Goal: Navigation & Orientation: Locate item on page

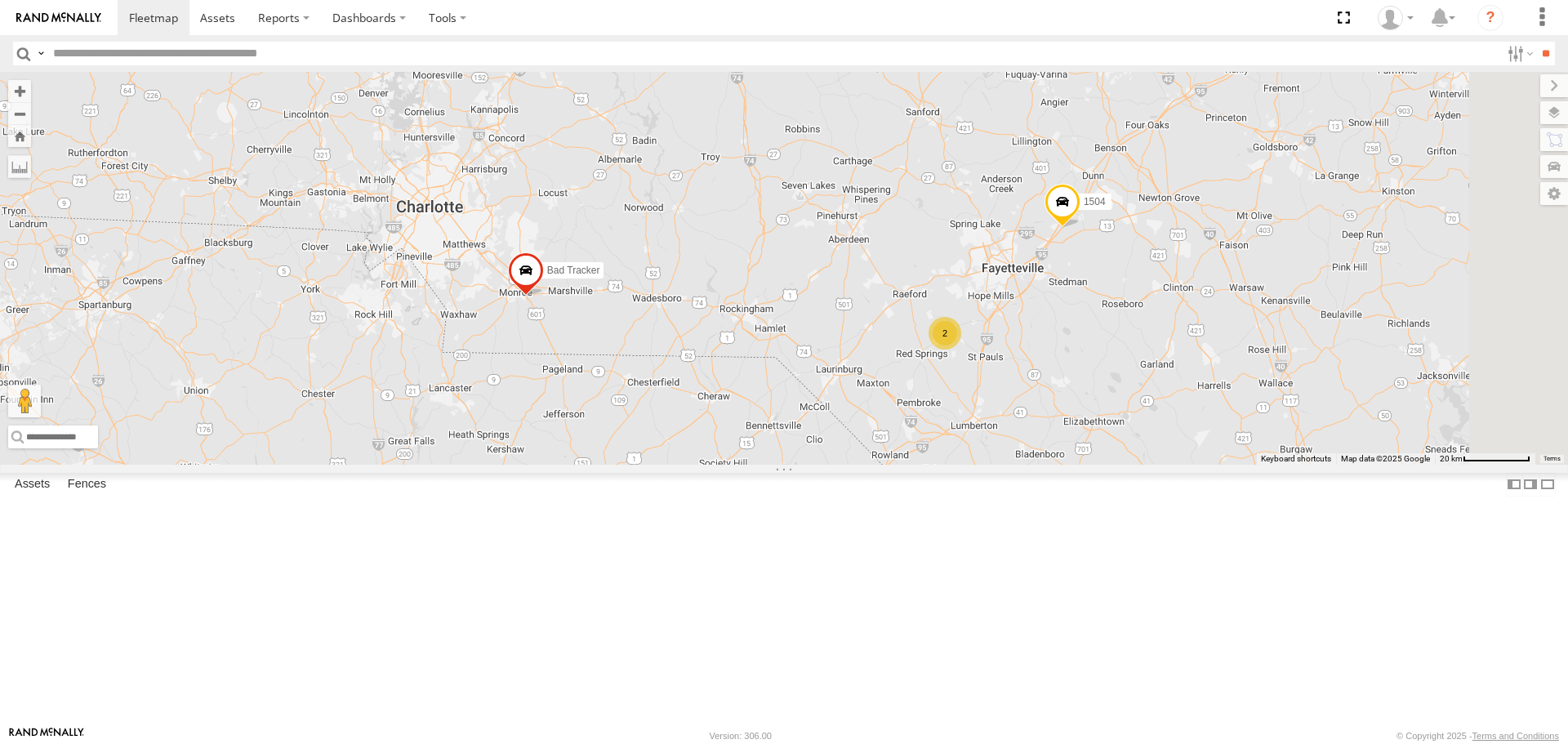
drag, startPoint x: 1368, startPoint y: 516, endPoint x: 1147, endPoint y: 500, distance: 221.6
click at [1148, 464] on div "221 204 1502 203 231 223 Bad Tracker 209 200 Bad Tracker 1504 1507 2" at bounding box center [784, 268] width 1568 height 392
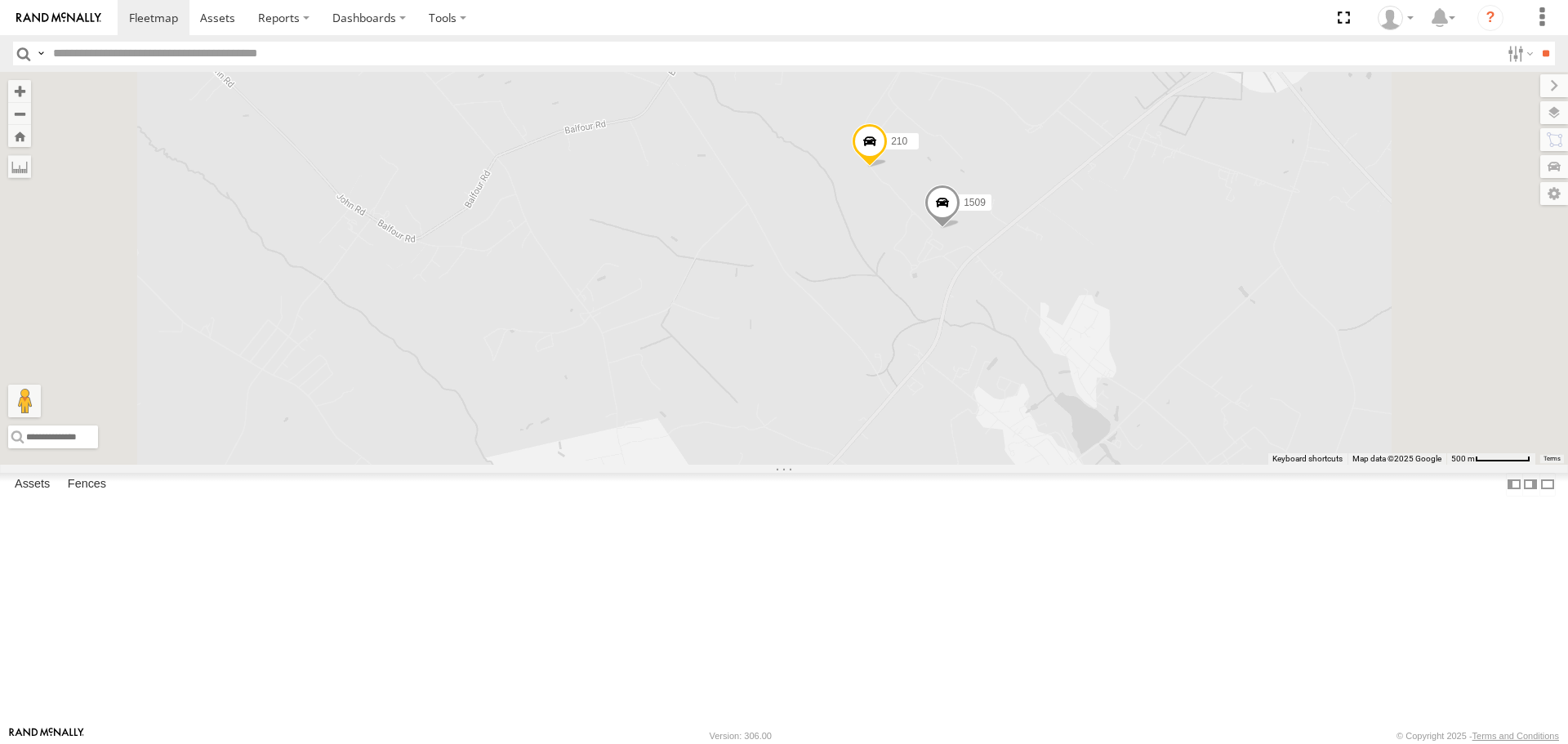
click at [961, 229] on span at bounding box center [942, 207] width 36 height 44
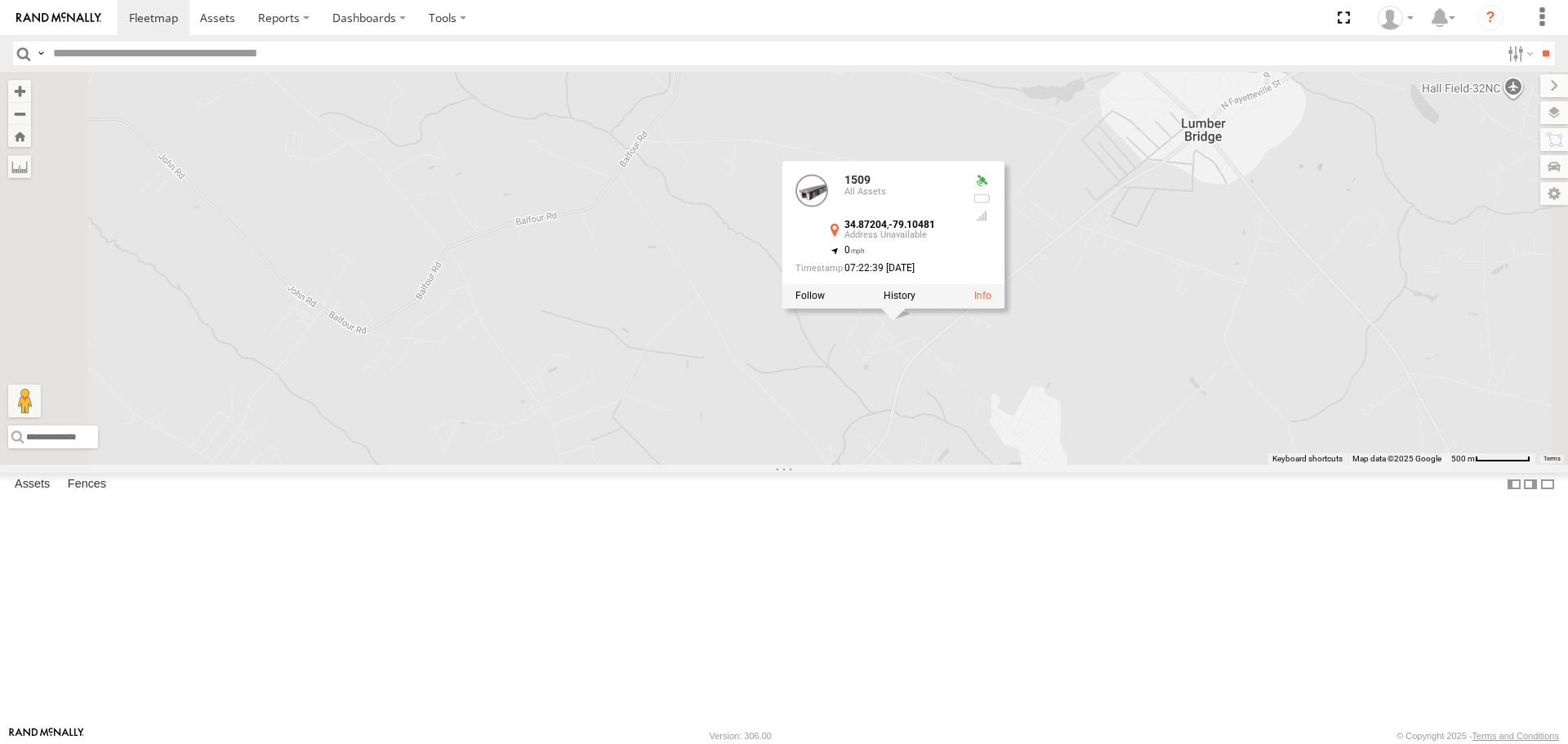
drag, startPoint x: 1124, startPoint y: 393, endPoint x: 1234, endPoint y: 488, distance: 145.3
click at [1069, 464] on div "221 204 1502 203 231 223 Bad Tracker 209 200 Bad Tracker 1504 1507 1509 210 150…" at bounding box center [784, 268] width 1568 height 392
click at [1262, 361] on div "221 204 1502 203 231 223 Bad Tracker 209 200 Bad Tracker 1504 1507 1509 210 150…" at bounding box center [784, 268] width 1568 height 392
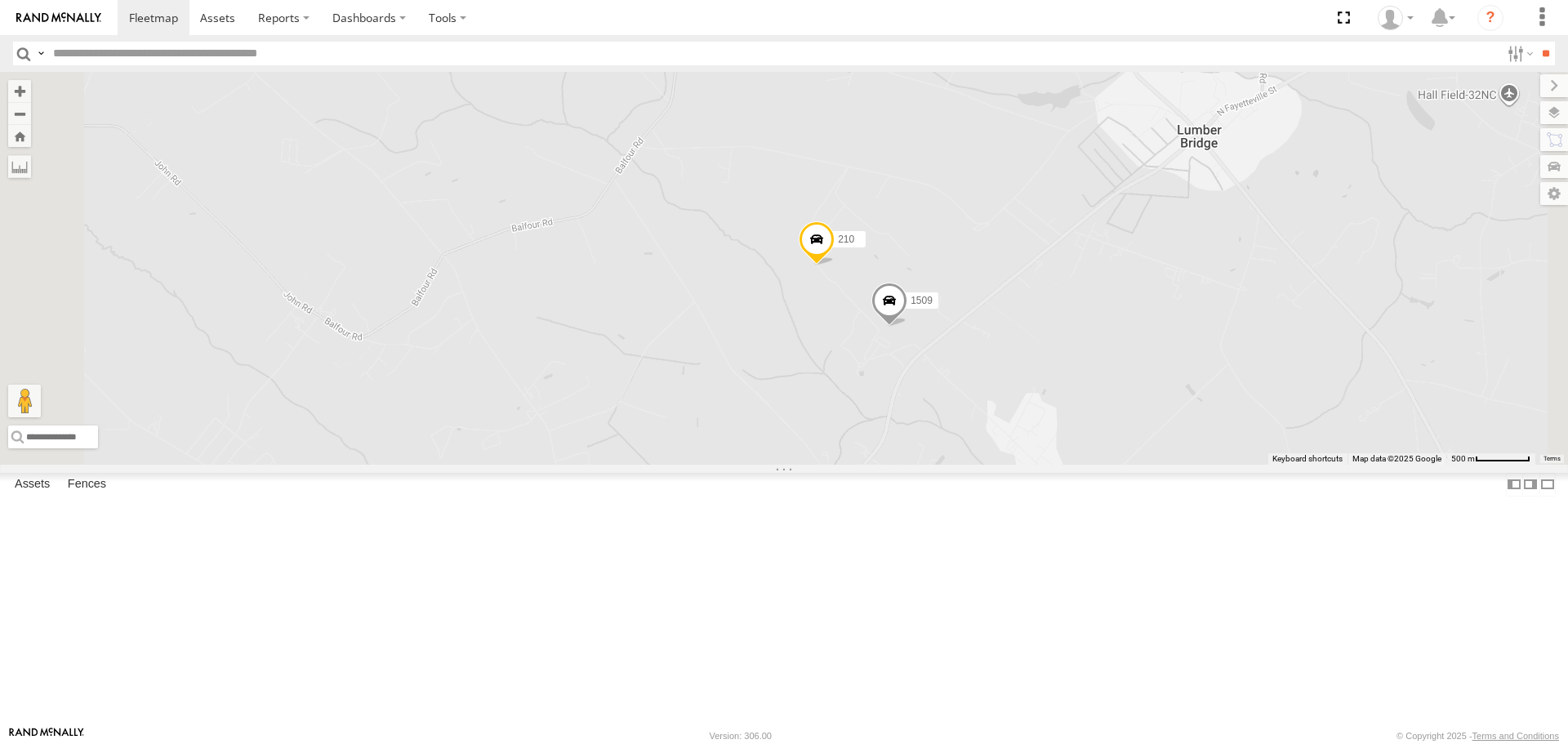
click at [835, 266] on span at bounding box center [816, 244] width 36 height 44
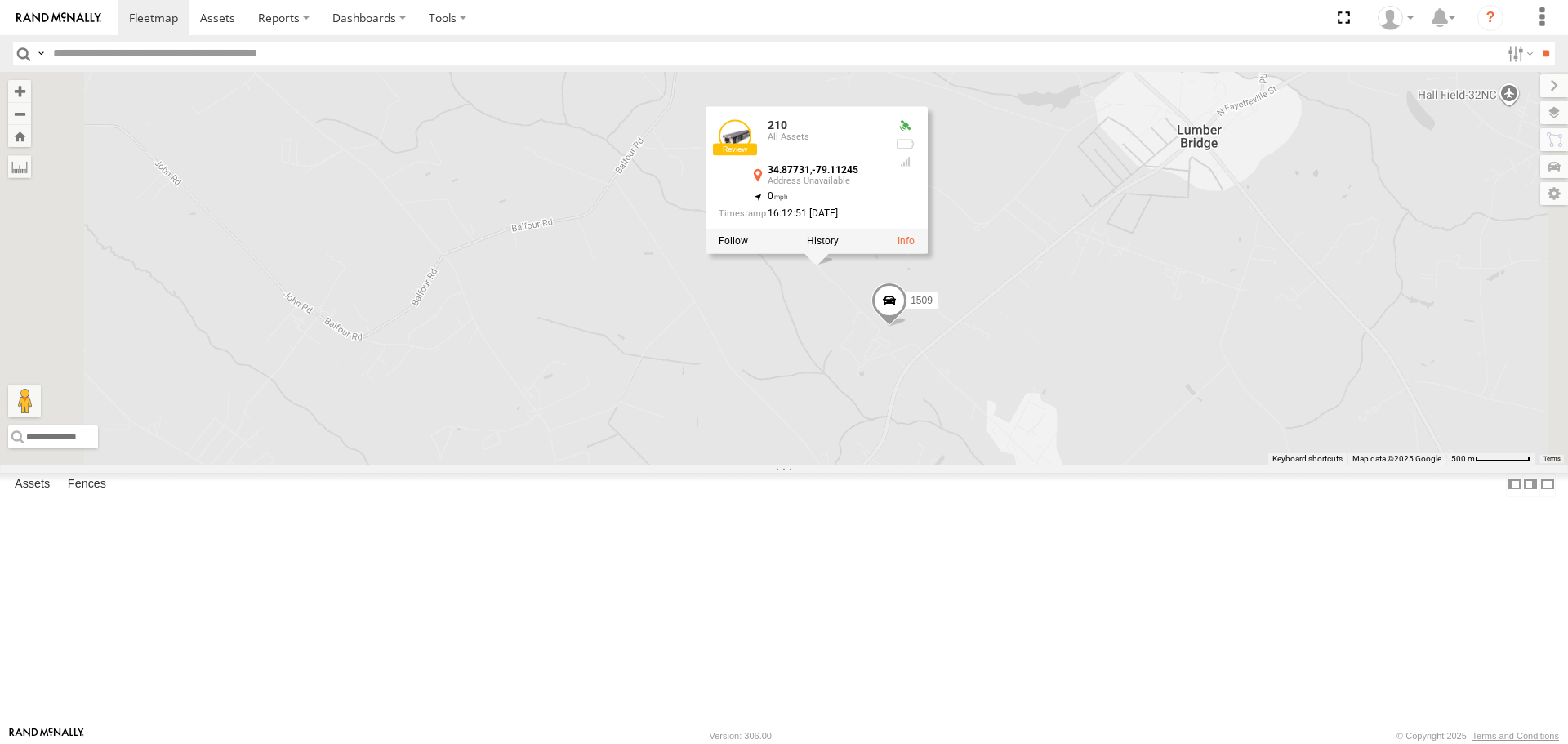
drag, startPoint x: 1241, startPoint y: 377, endPoint x: 1275, endPoint y: 352, distance: 42.2
click at [1242, 377] on div "221 204 1502 203 231 223 Bad Tracker 209 200 Bad Tracker 1504 1507 1509 210 210…" at bounding box center [784, 268] width 1568 height 392
click at [1299, 260] on div "221 204 1502 203 231 223 Bad Tracker 209 200 Bad Tracker 1504 1507 1509 210 210…" at bounding box center [784, 268] width 1568 height 392
click at [1236, 343] on div "221 204 1502 203 231 223 Bad Tracker 209 200 Bad Tracker 1504 1507 1509 210 210…" at bounding box center [784, 268] width 1568 height 392
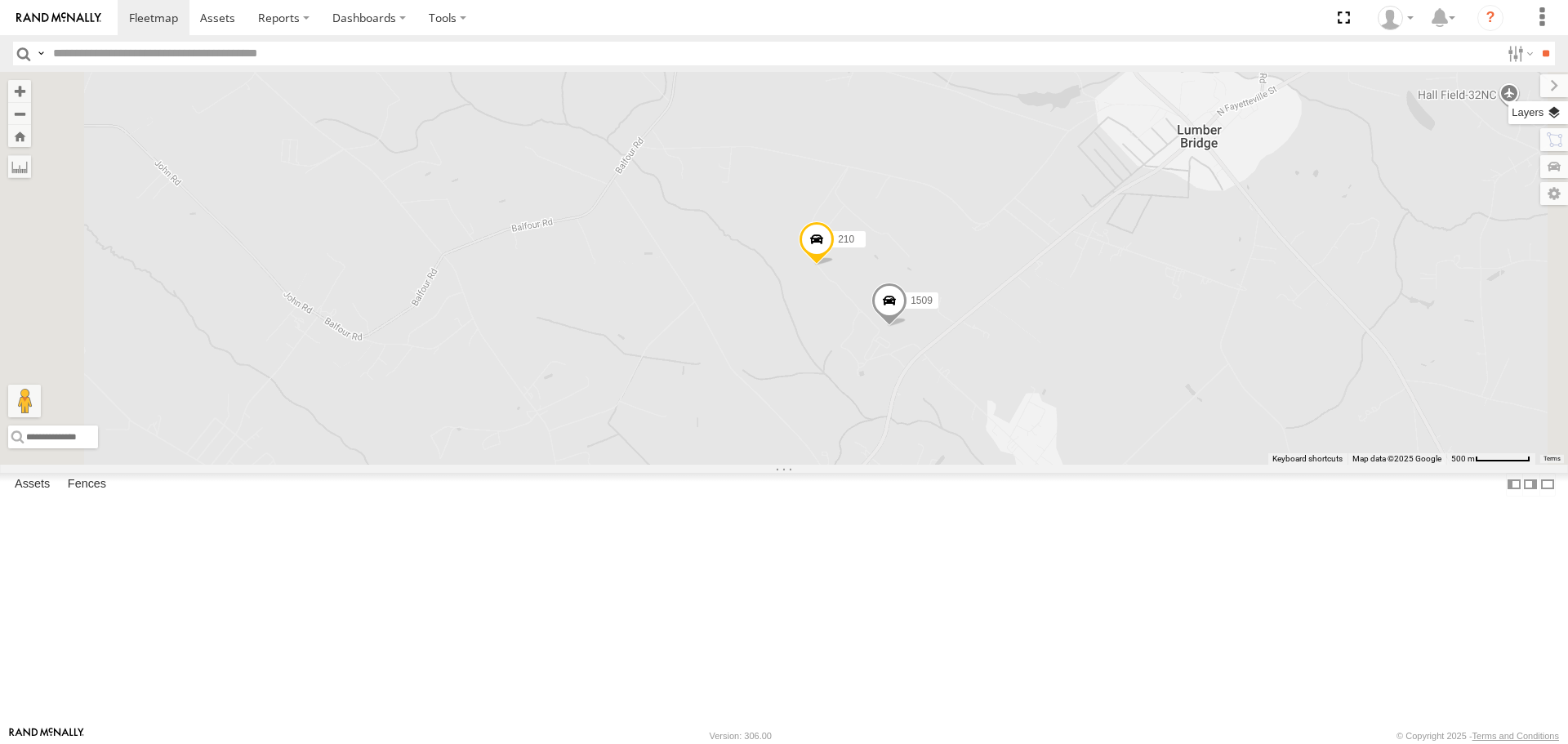
click at [1554, 115] on label at bounding box center [1538, 113] width 60 height 23
click at [0, 0] on span "Basemaps" at bounding box center [0, 0] width 0 height 0
click at [0, 0] on span "Satellite + Roadmap" at bounding box center [0, 0] width 0 height 0
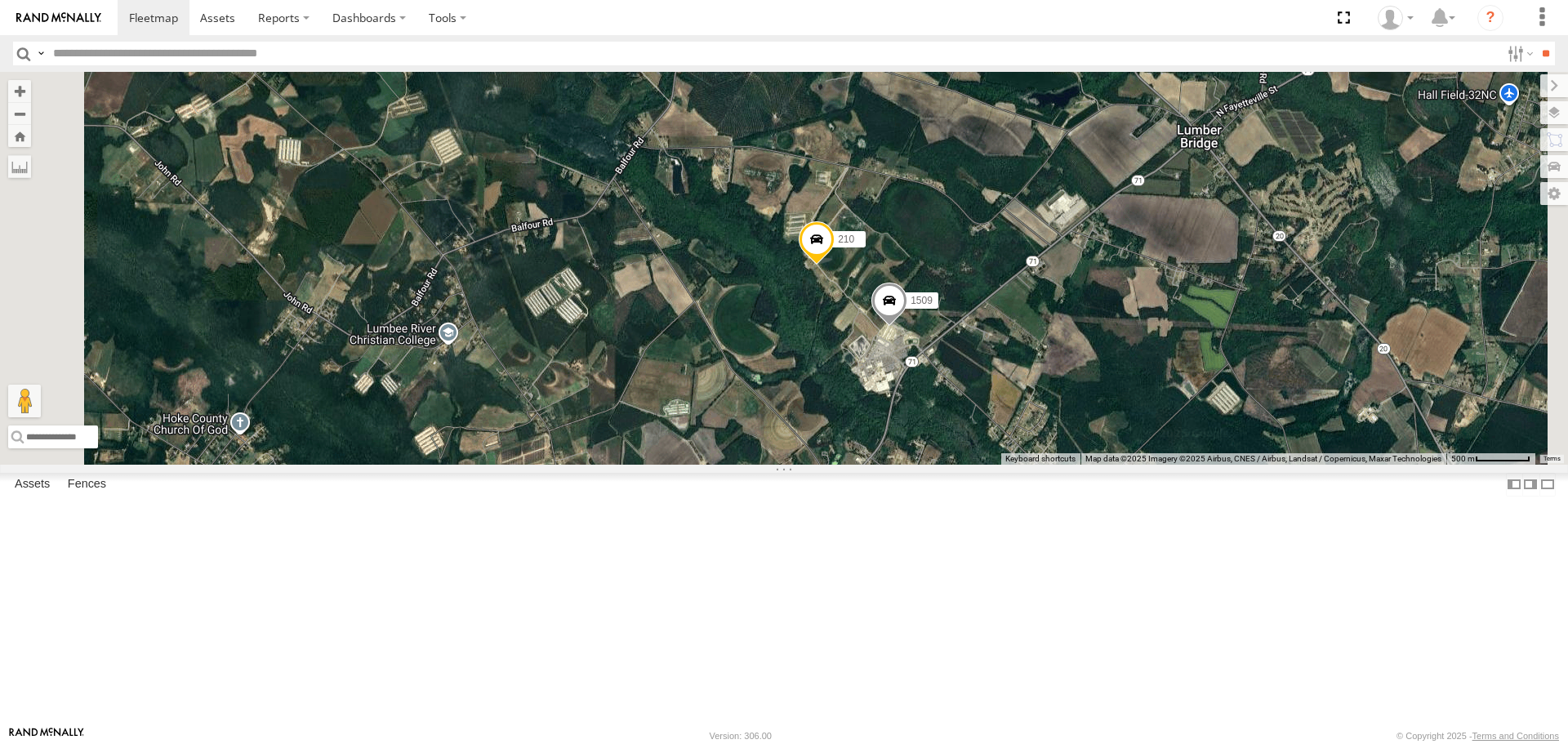
drag, startPoint x: 1265, startPoint y: 427, endPoint x: 1075, endPoint y: 423, distance: 190.0
click at [1075, 423] on div "221 204 1502 203 231 223 Bad Tracker 209 200 Bad Tracker 1504 1507 1509 210" at bounding box center [784, 268] width 1568 height 392
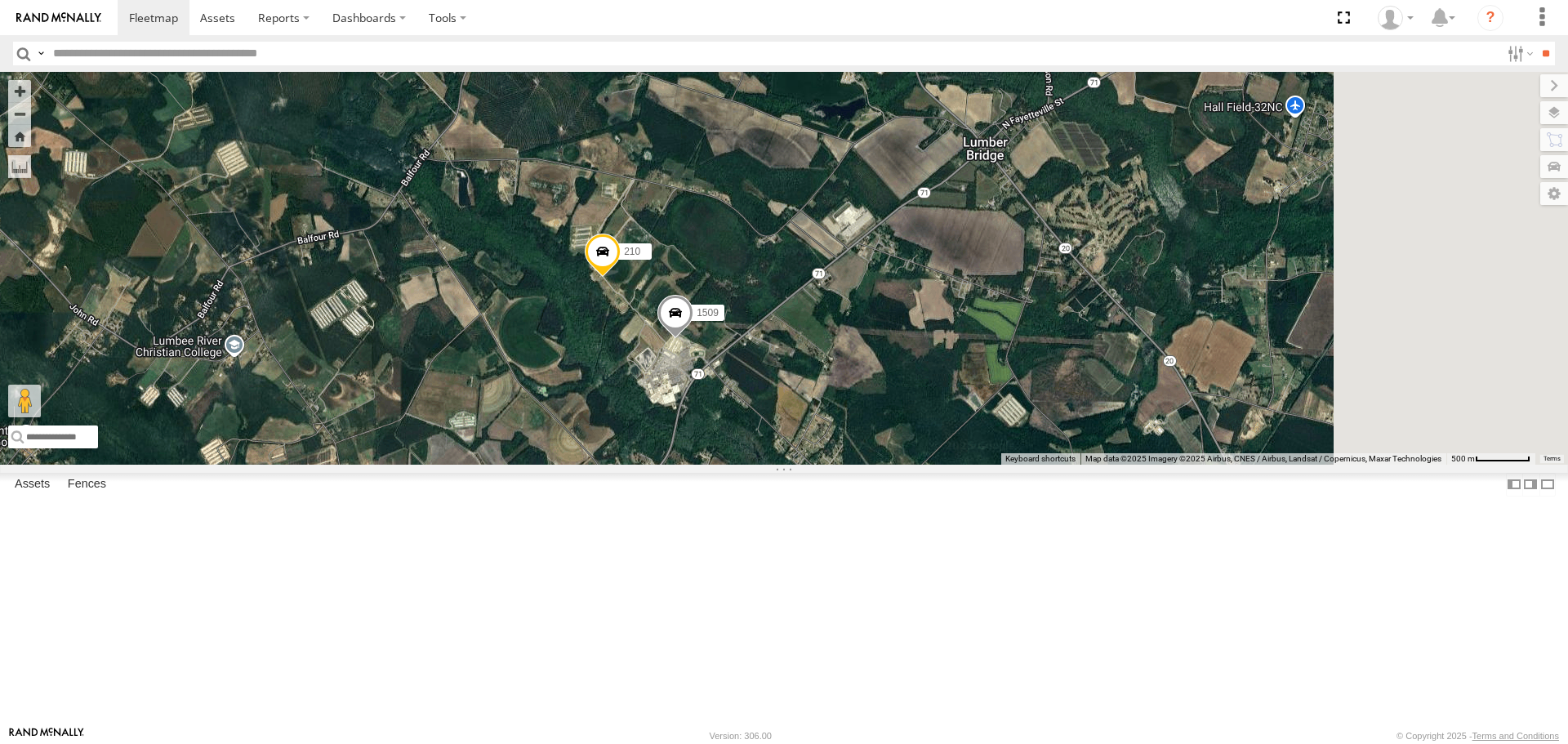
drag, startPoint x: 1230, startPoint y: 415, endPoint x: 1009, endPoint y: 423, distance: 221.1
click at [1009, 423] on div "221 204 1502 203 231 223 Bad Tracker 209 200 Bad Tracker 1504 1507 1509 210" at bounding box center [784, 268] width 1568 height 392
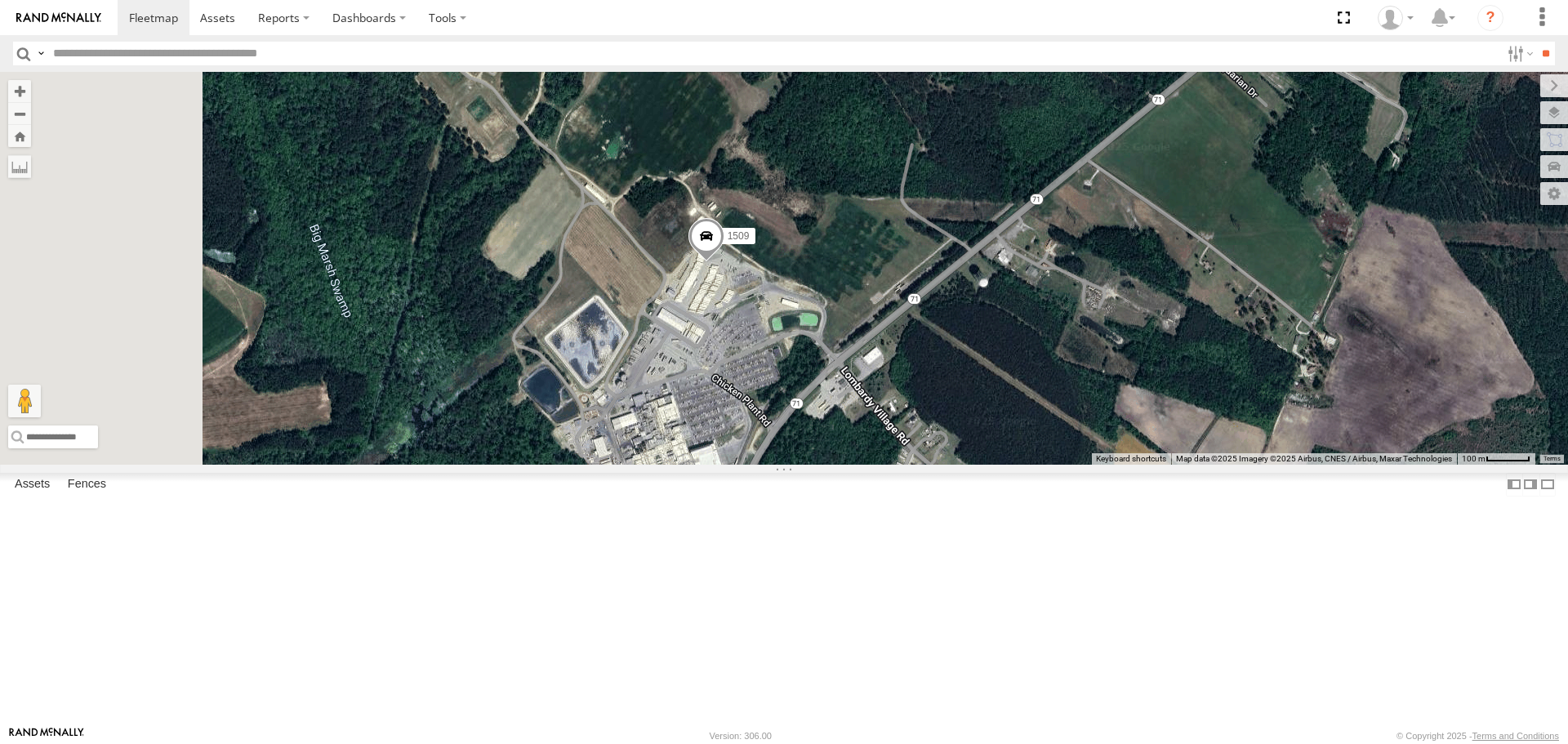
drag, startPoint x: 810, startPoint y: 434, endPoint x: 924, endPoint y: 439, distance: 114.1
click at [922, 440] on div "221 204 1502 203 231 223 Bad Tracker 209 200 Bad Tracker 1504 1507 1509 210" at bounding box center [784, 268] width 1568 height 392
click at [725, 262] on span at bounding box center [707, 239] width 36 height 44
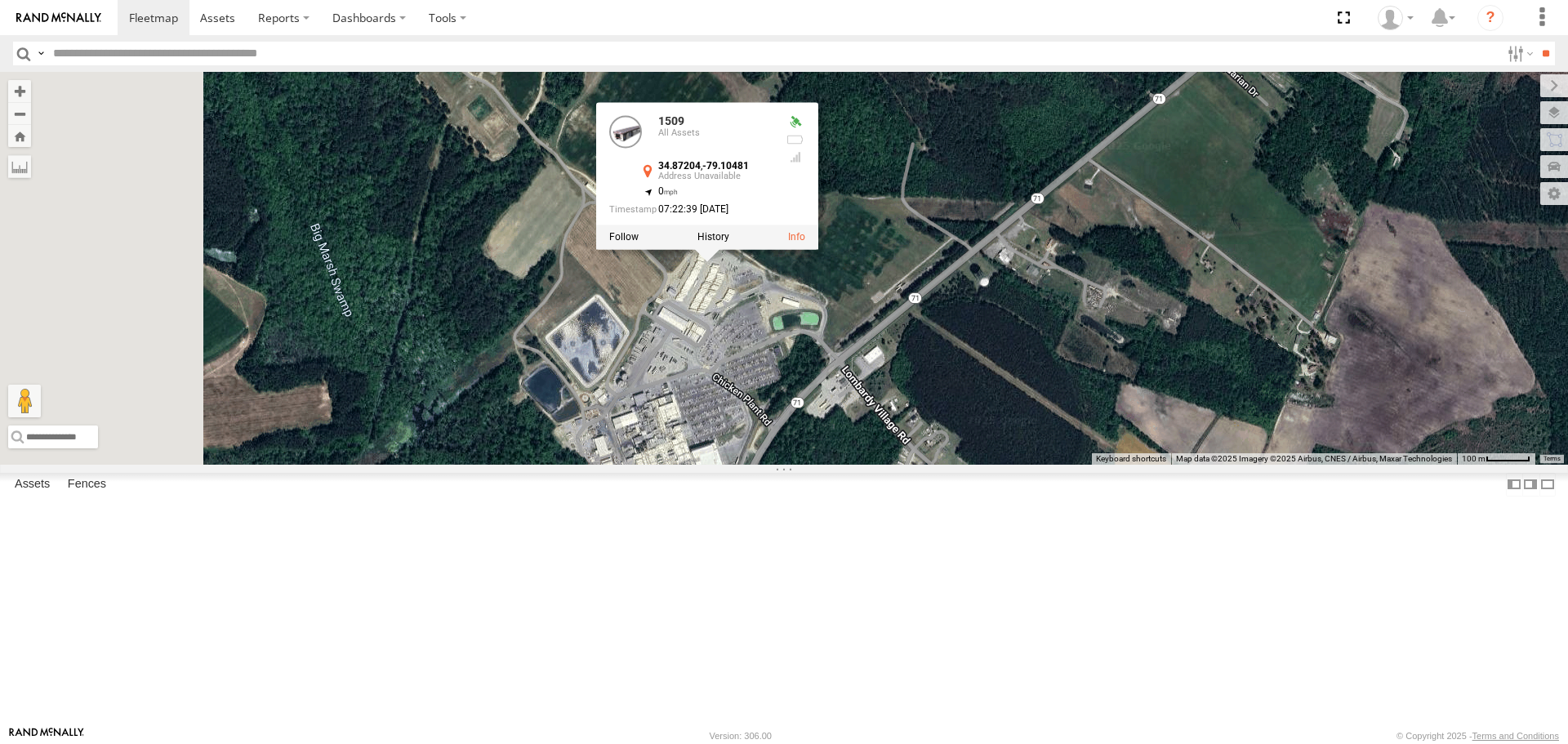
click at [860, 445] on div "221 204 1502 203 231 223 Bad Tracker 209 200 Bad Tracker 1504 1507 1509 210 150…" at bounding box center [784, 268] width 1568 height 392
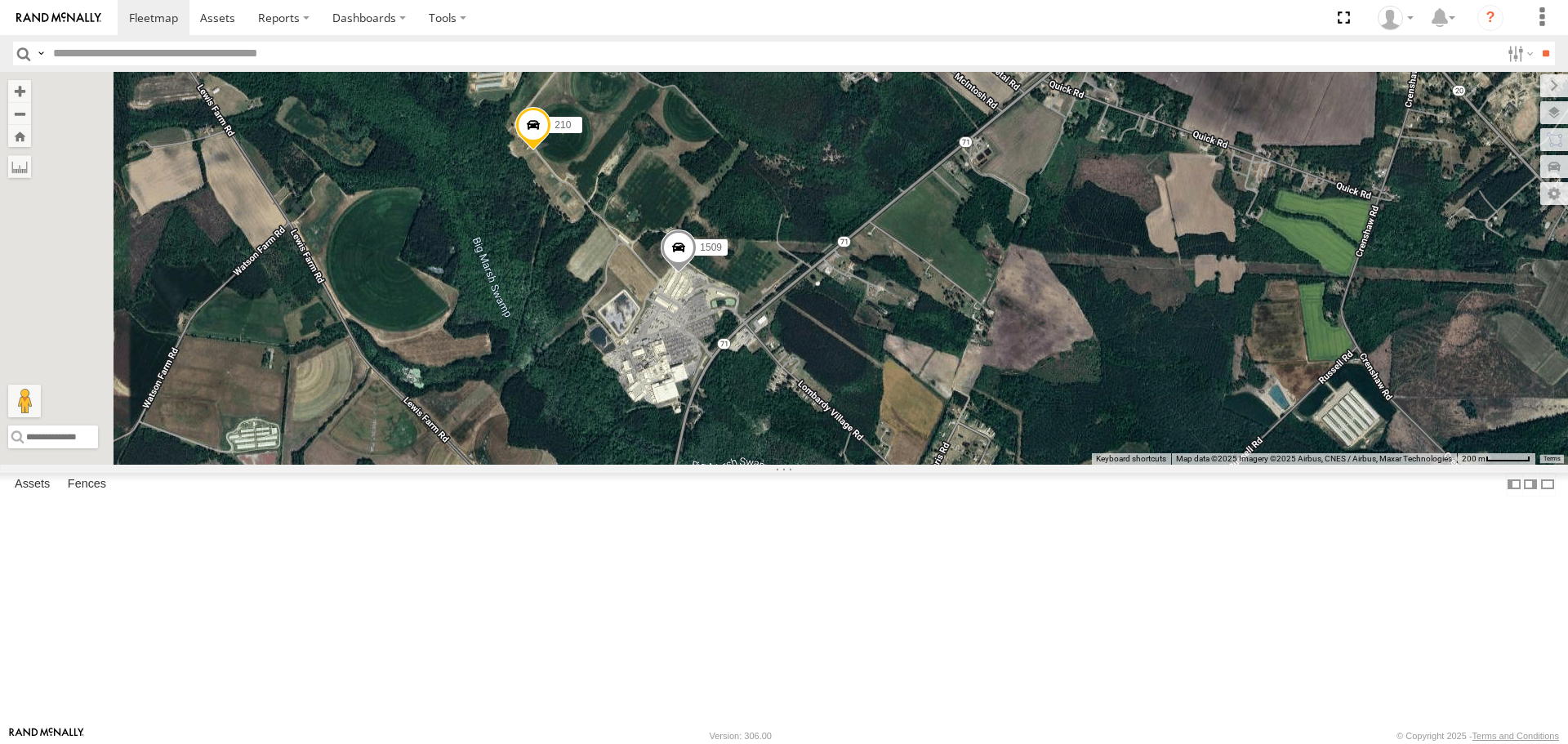
drag, startPoint x: 820, startPoint y: 303, endPoint x: 835, endPoint y: 396, distance: 94.2
click at [835, 396] on div "221 204 1502 203 231 223 Bad Tracker 209 200 Bad Tracker 1504 1507 1509 210" at bounding box center [784, 268] width 1568 height 392
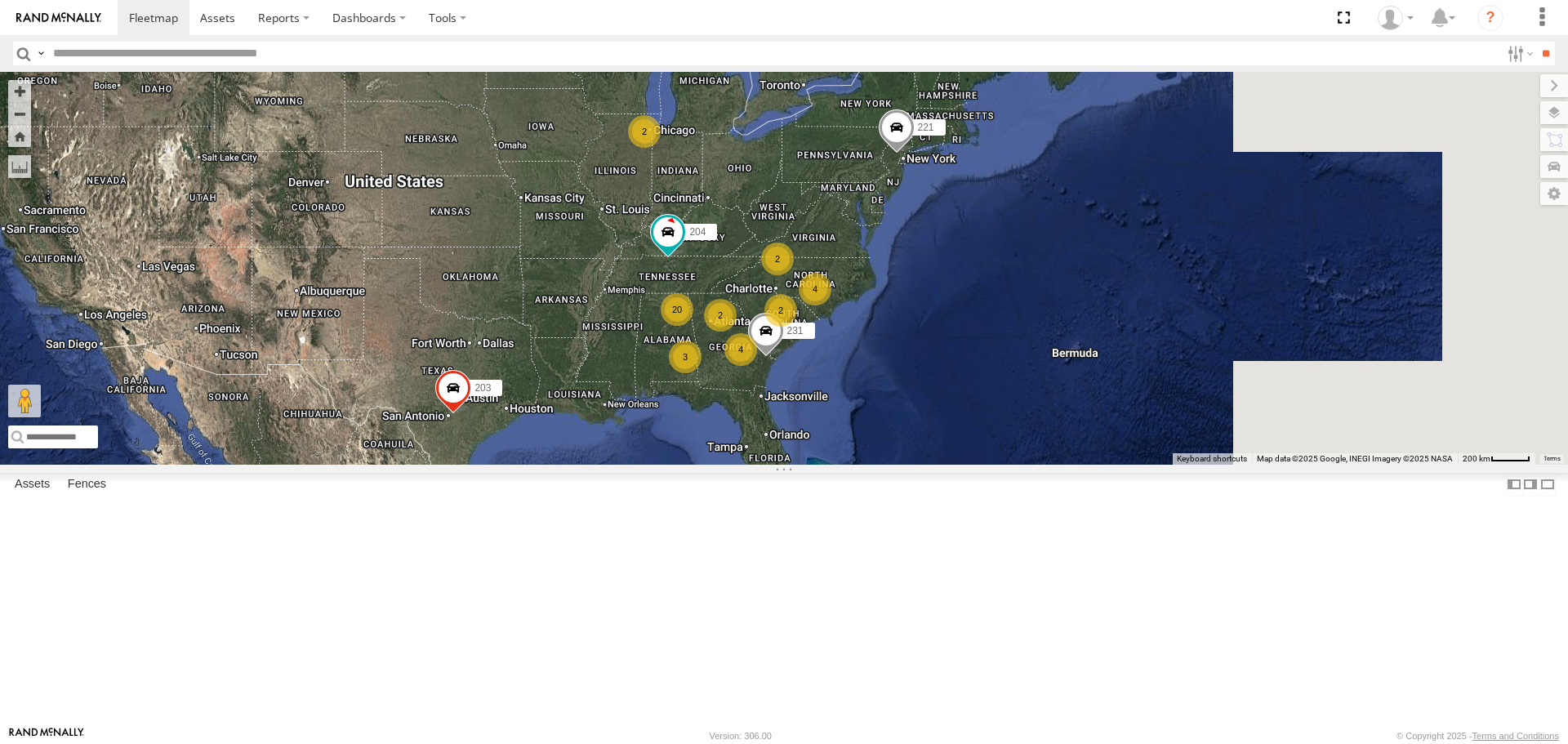
drag, startPoint x: 1088, startPoint y: 525, endPoint x: 759, endPoint y: 459, distance: 335.6
click at [759, 459] on div "4 4 20 2 221 3 2 204 2 2 1502 203 231" at bounding box center [784, 268] width 1568 height 392
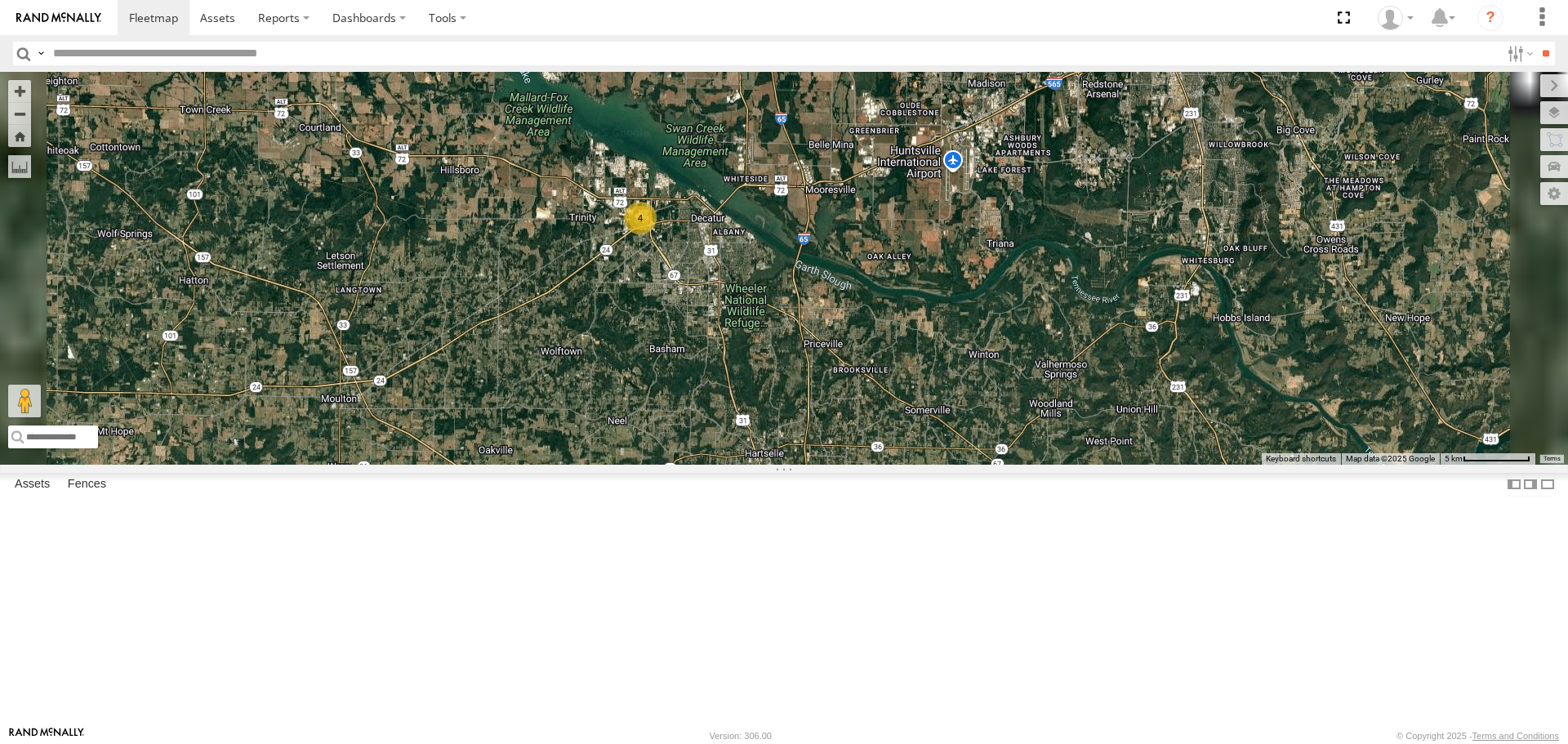
drag, startPoint x: 858, startPoint y: 310, endPoint x: 849, endPoint y: 398, distance: 88.5
click at [849, 398] on div "221 204 1502 203 Bad Tracker 209 200 Bad Tracker 1504 212 1508 4" at bounding box center [784, 268] width 1568 height 392
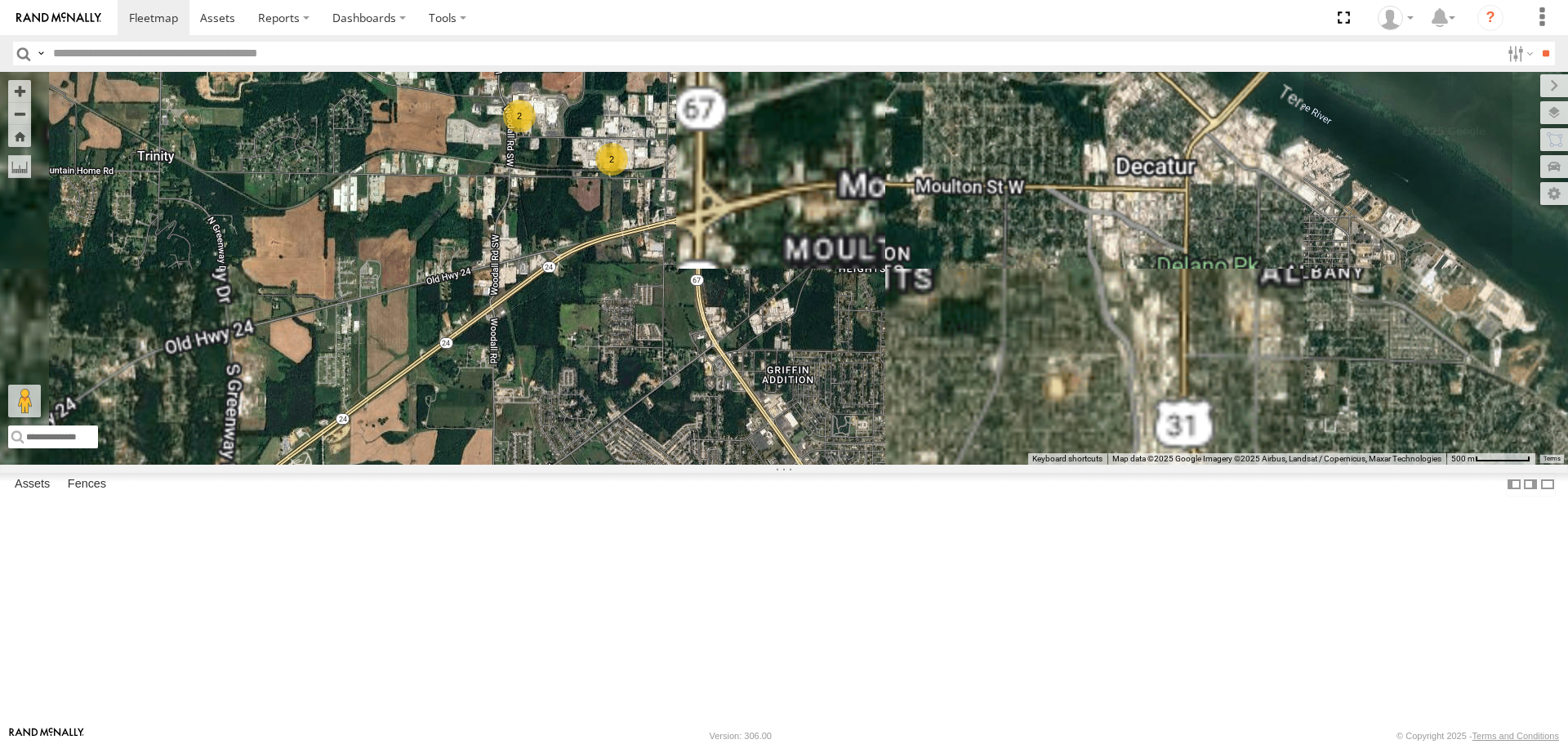
drag, startPoint x: 777, startPoint y: 295, endPoint x: 790, endPoint y: 364, distance: 70.2
click at [790, 364] on div "221 204 1502 203 Bad Tracker 209 200 Bad Tracker 1504 212 1508 2 2" at bounding box center [784, 268] width 1568 height 392
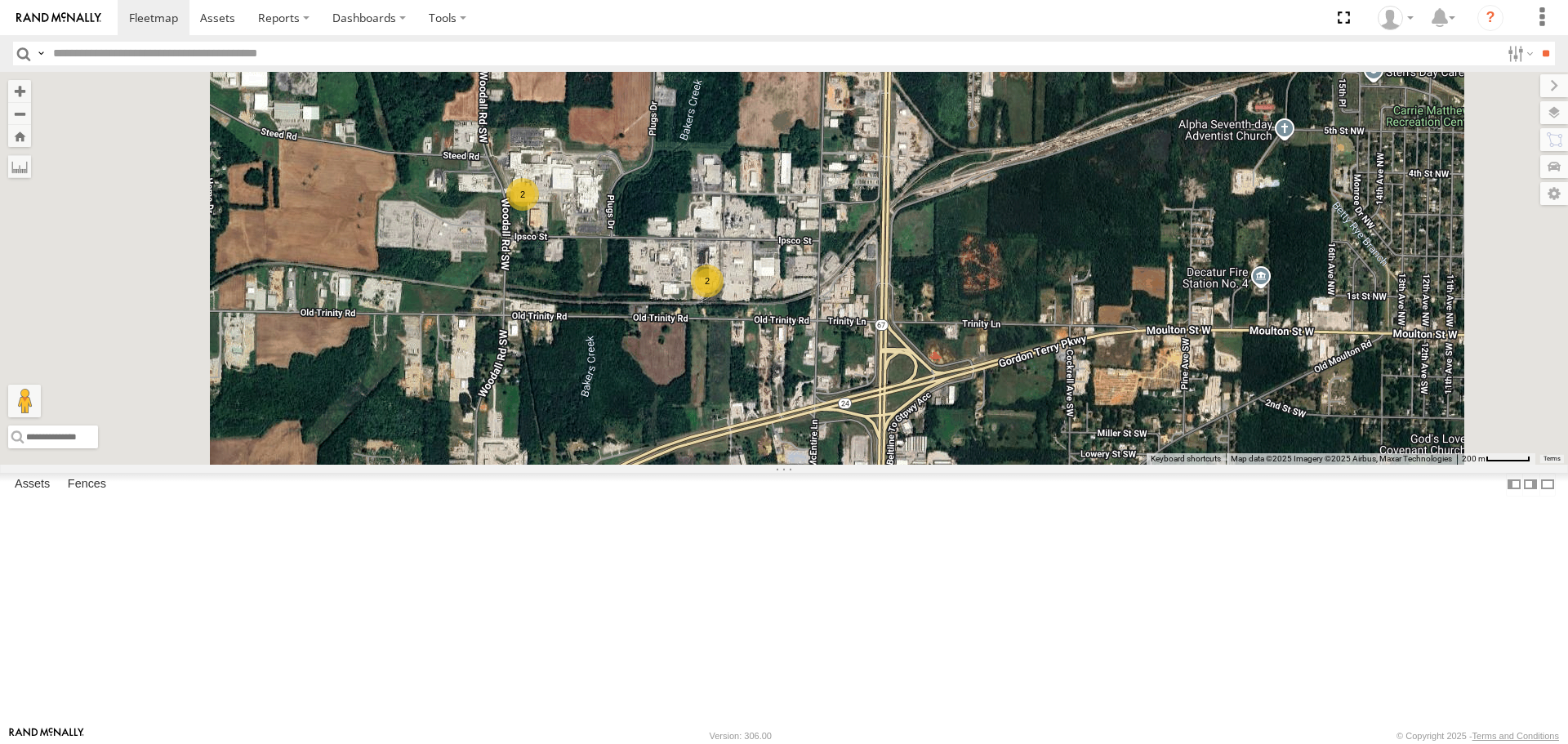
drag, startPoint x: 773, startPoint y: 358, endPoint x: 834, endPoint y: 409, distance: 79.5
click at [834, 409] on div "221 204 1502 203 Bad Tracker 209 200 Bad Tracker 1504 212 1508 2 2" at bounding box center [784, 268] width 1568 height 392
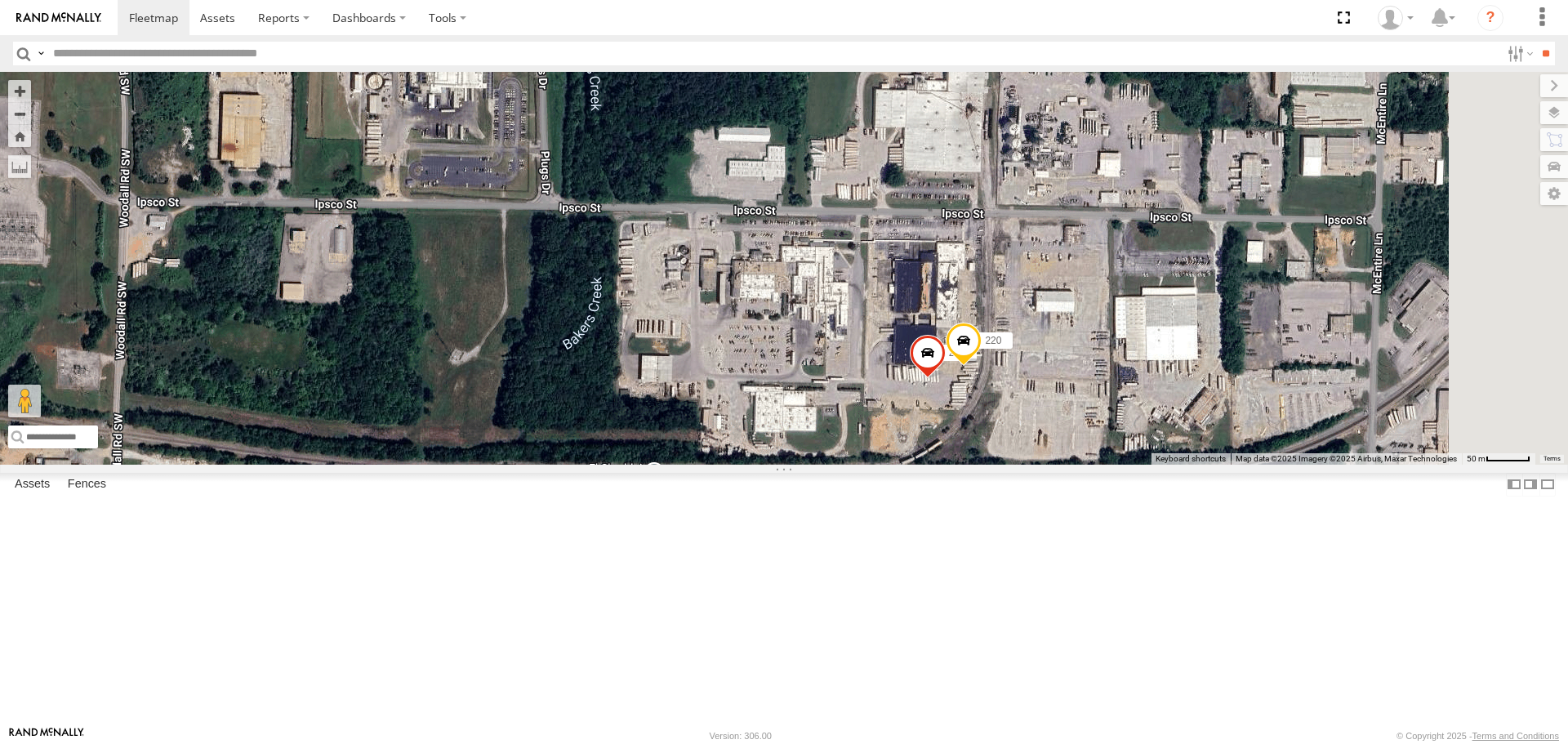
drag, startPoint x: 877, startPoint y: 505, endPoint x: 792, endPoint y: 503, distance: 85.0
click at [792, 464] on div "221 204 1502 203 Bad Tracker 209 200 Bad Tracker 1504 212 1508 211 219 1506 220" at bounding box center [784, 268] width 1568 height 392
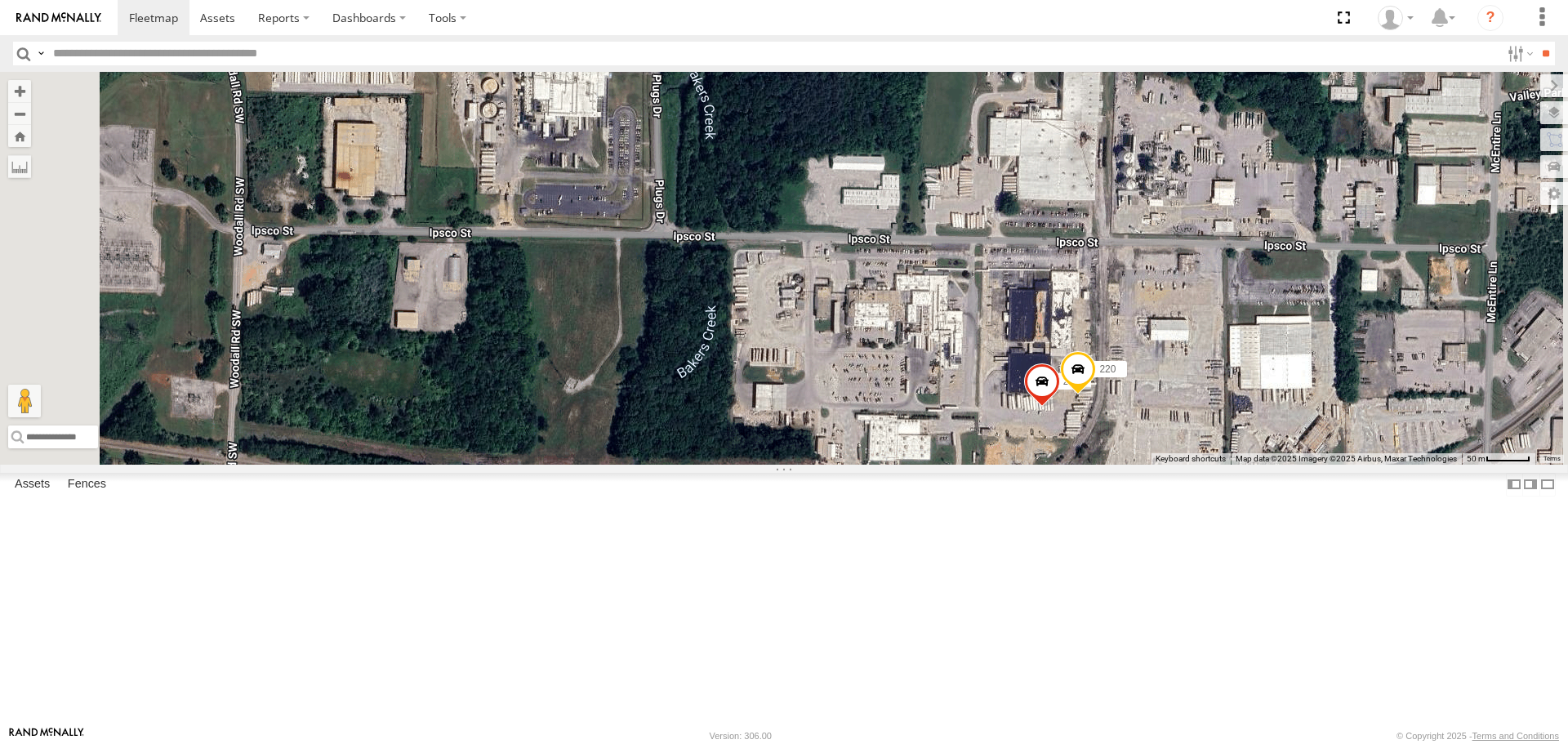
drag, startPoint x: 593, startPoint y: 514, endPoint x: 725, endPoint y: 550, distance: 136.8
click at [725, 464] on div "221 204 1502 203 Bad Tracker 209 200 Bad Tracker 1504 212 1508 211 219 1506 220" at bounding box center [784, 268] width 1568 height 392
click at [356, 63] on span at bounding box center [338, 41] width 36 height 44
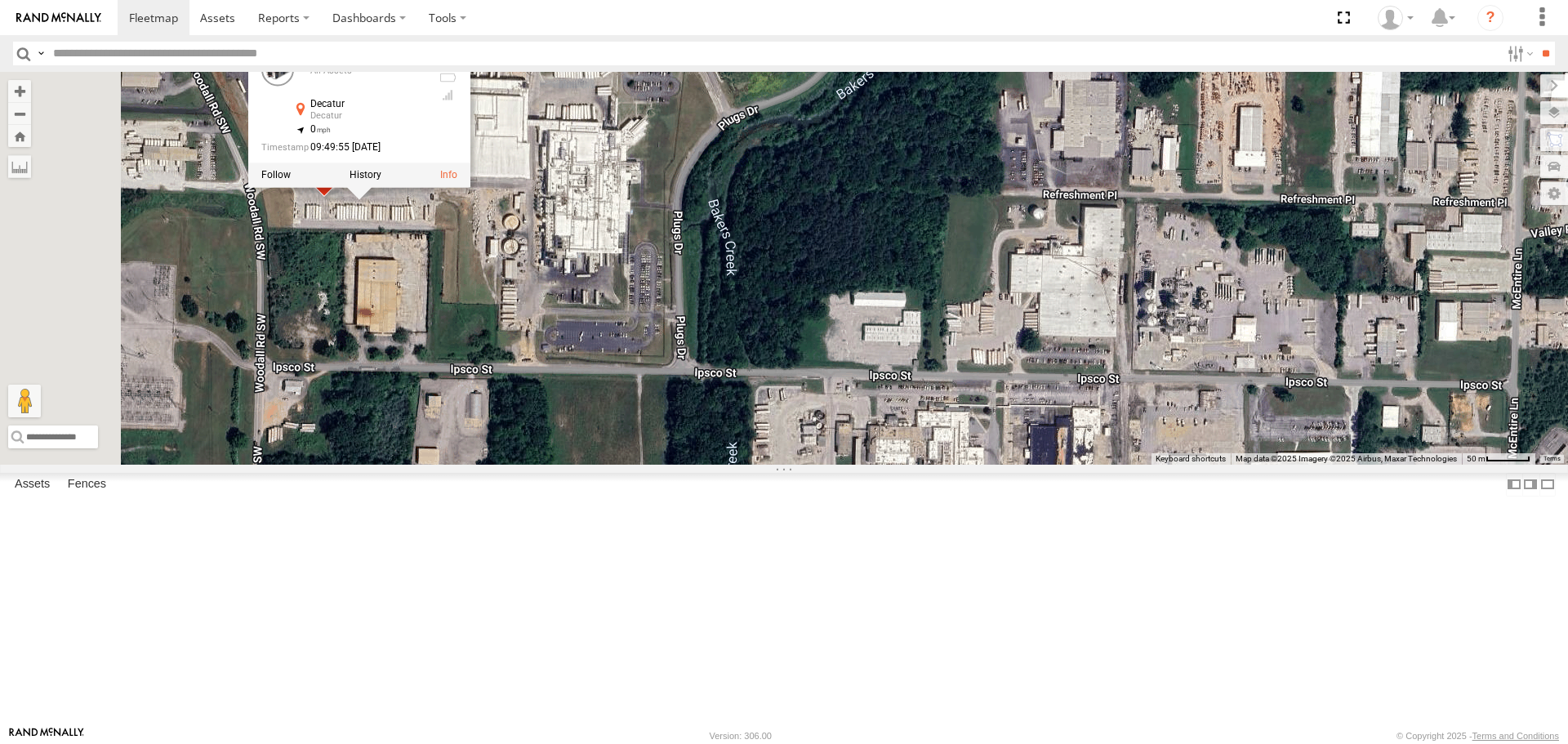
drag, startPoint x: 615, startPoint y: 281, endPoint x: 635, endPoint y: 426, distance: 146.4
click at [637, 425] on div "221 204 1502 203 Bad Tracker 209 200 Bad Tracker 1504 212 1508 211 219 1506 220…" at bounding box center [784, 268] width 1568 height 392
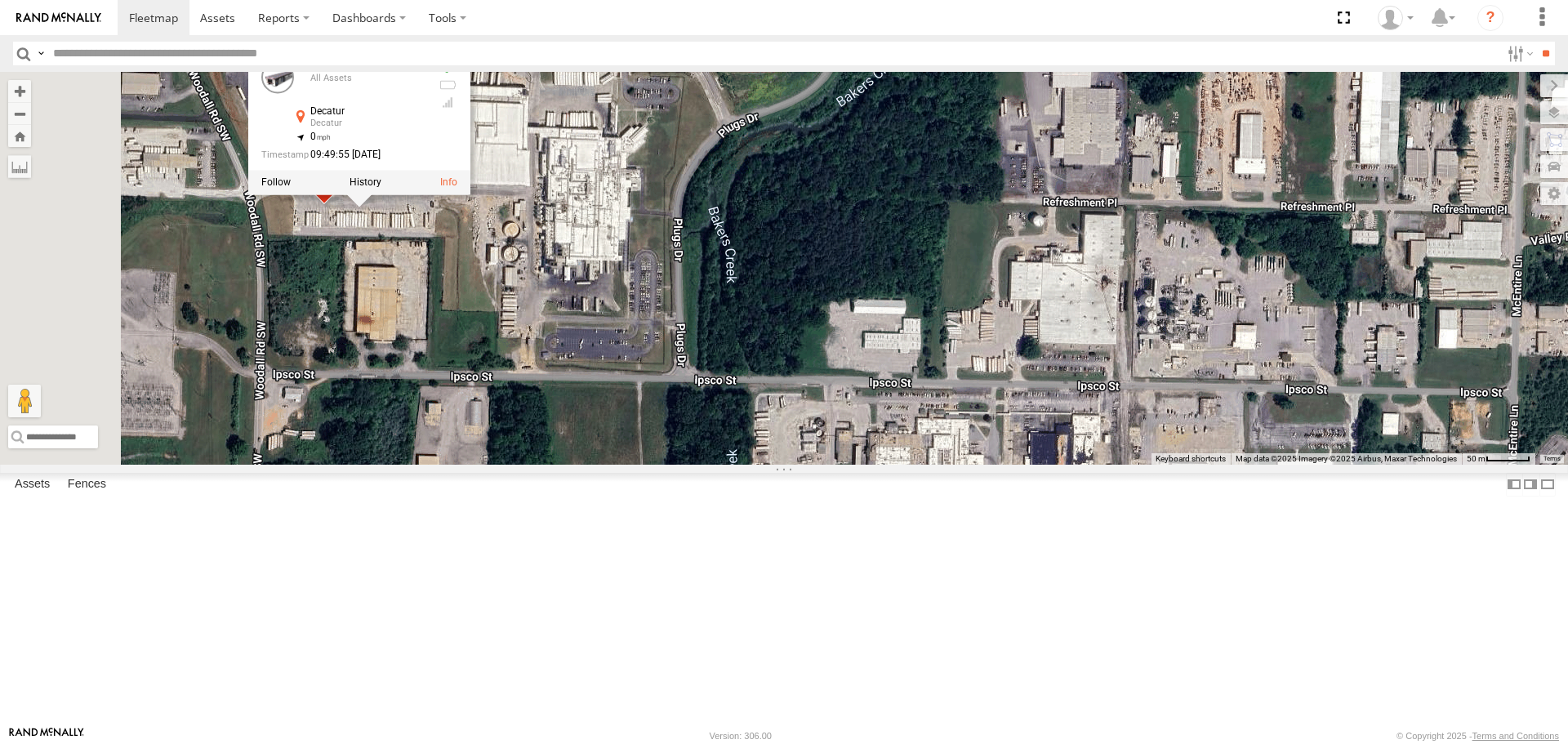
click at [557, 400] on div "221 204 1502 203 Bad Tracker 209 200 Bad Tracker 1504 212 1508 211 219 1506 220…" at bounding box center [784, 268] width 1568 height 392
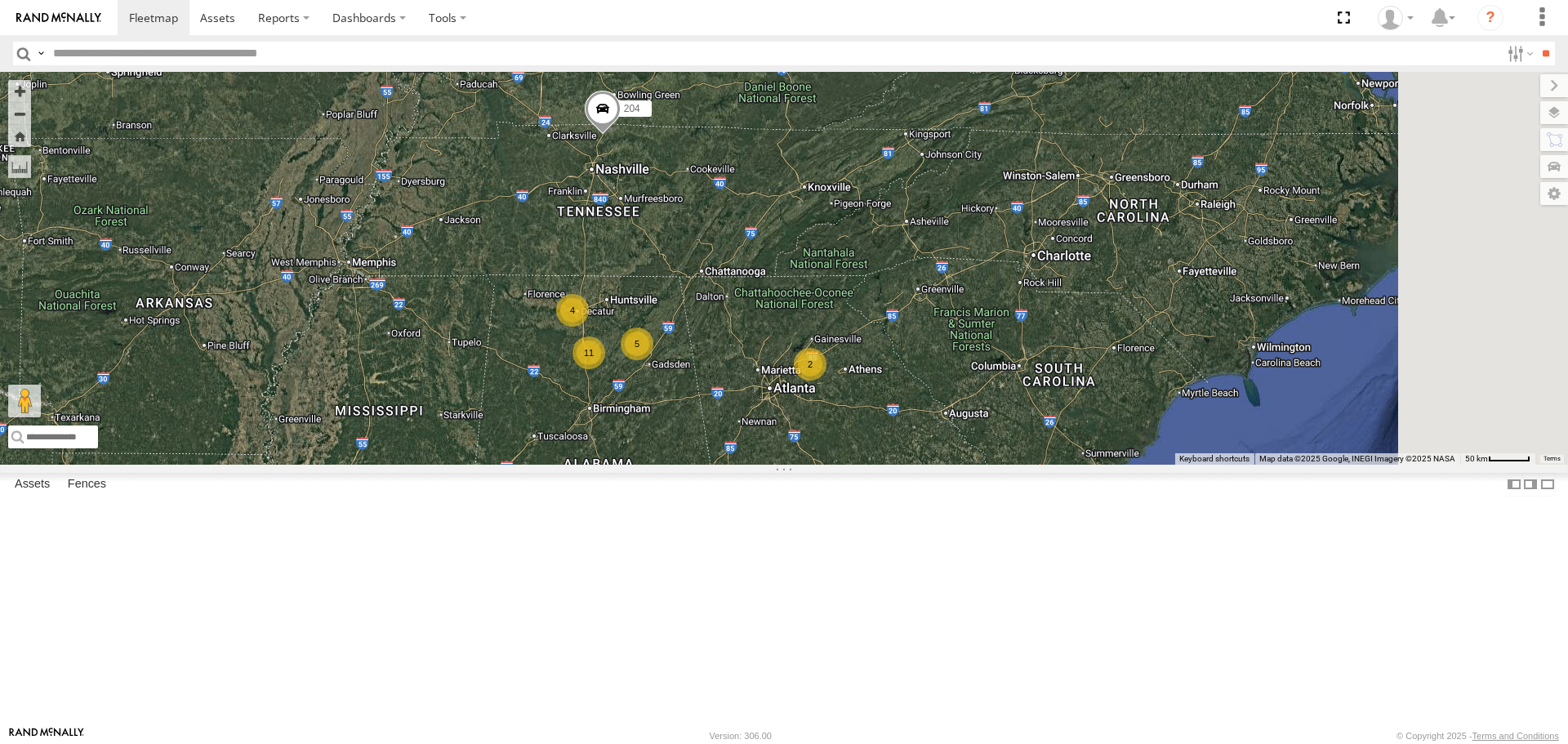
drag, startPoint x: 1191, startPoint y: 464, endPoint x: 746, endPoint y: 483, distance: 445.4
click at [746, 464] on div "221 204 1502 203 3 5 2 11 Bad Tracker 4 2" at bounding box center [784, 268] width 1568 height 392
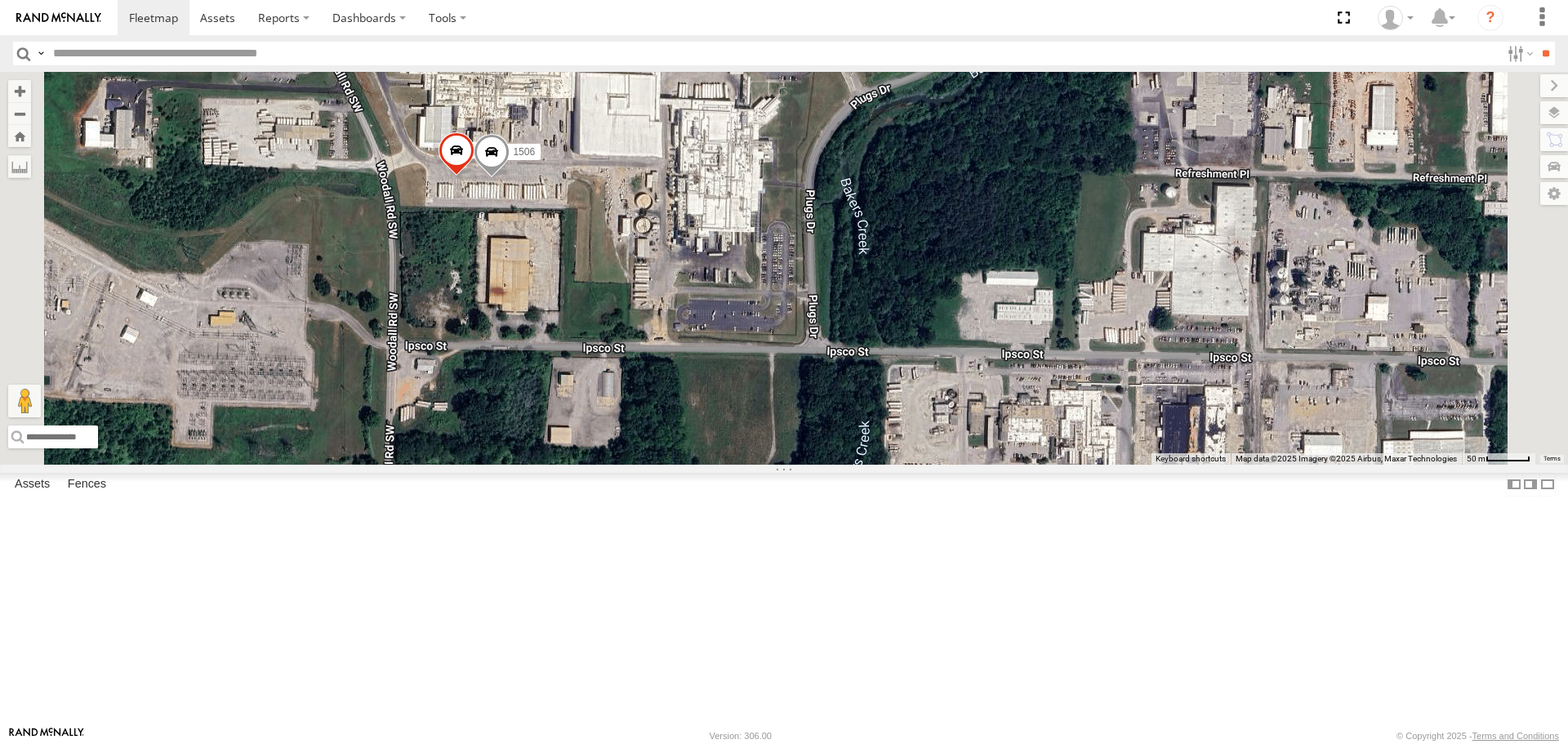
drag, startPoint x: 681, startPoint y: 411, endPoint x: 804, endPoint y: 459, distance: 132.0
click at [804, 459] on div "221 204 1502 203 Bad Tracker 1504 209 200 Bad Tracker 212 1508 211 219 1506 220" at bounding box center [784, 268] width 1568 height 392
click at [475, 177] on span at bounding box center [457, 153] width 36 height 44
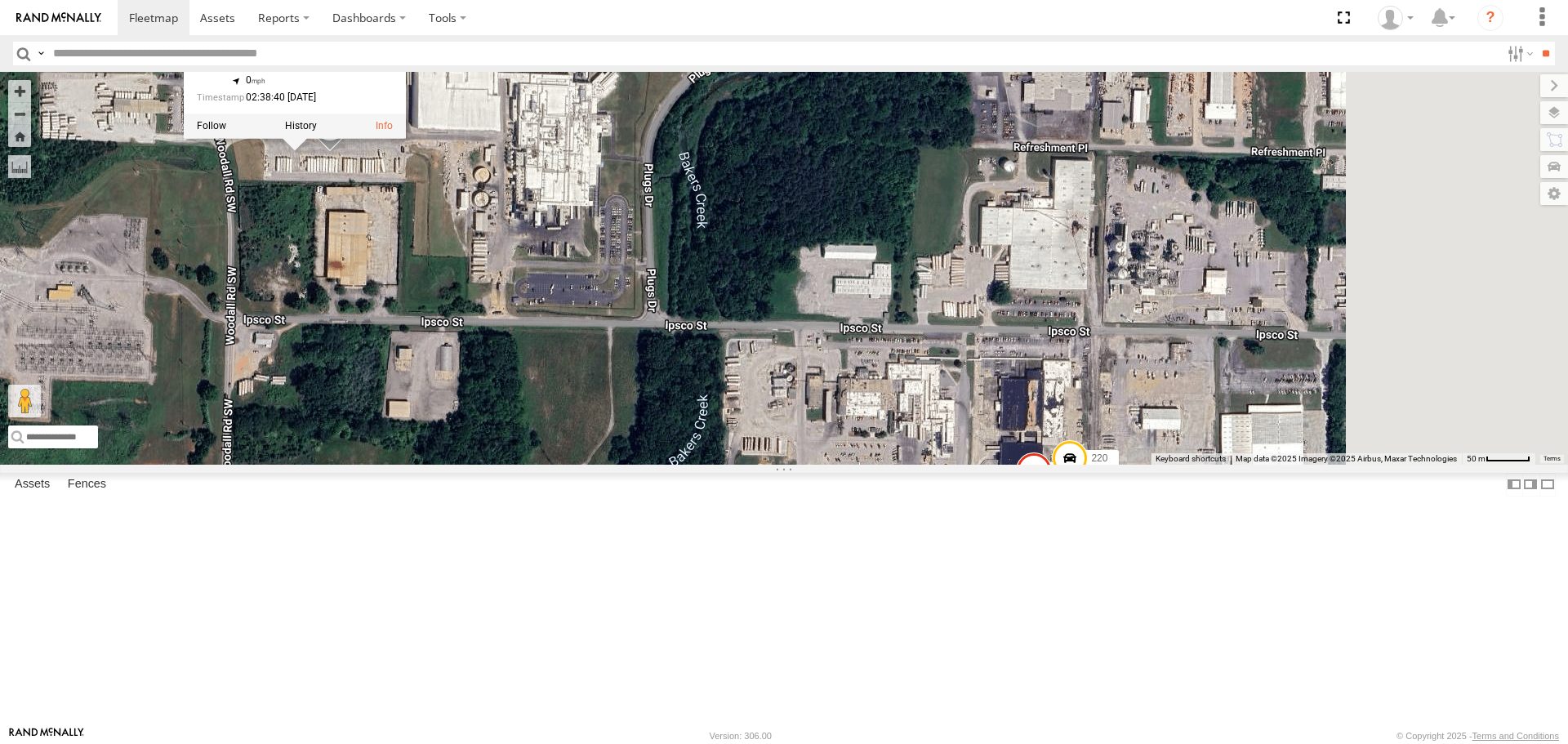
drag, startPoint x: 794, startPoint y: 467, endPoint x: 651, endPoint y: 447, distance: 144.4
click at [655, 447] on div "221 204 1502 203 Bad Tracker 1504 209 200 Bad Tracker 212 1508 211 219 1506 220…" at bounding box center [784, 268] width 1568 height 392
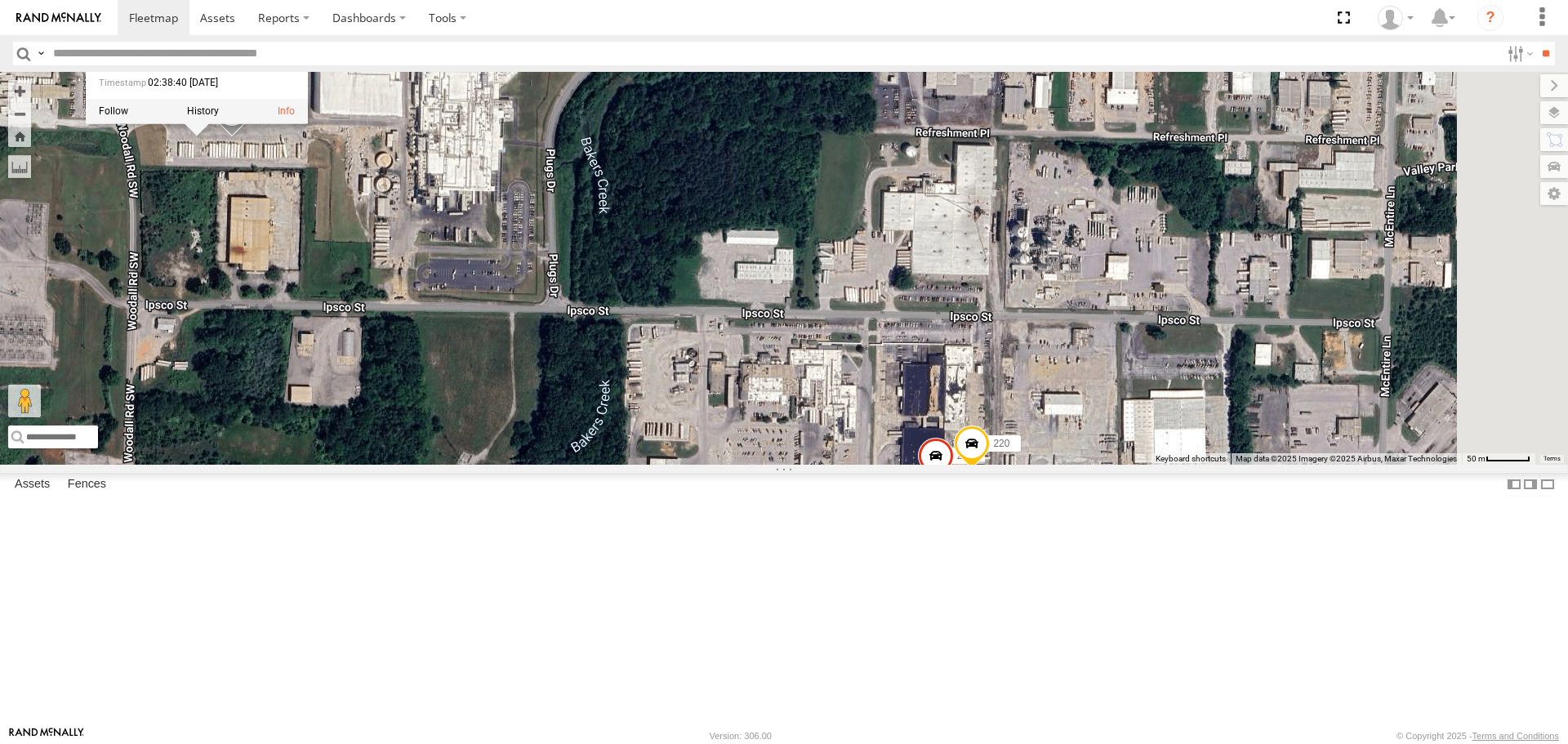
click at [953, 482] on span at bounding box center [936, 459] width 36 height 44
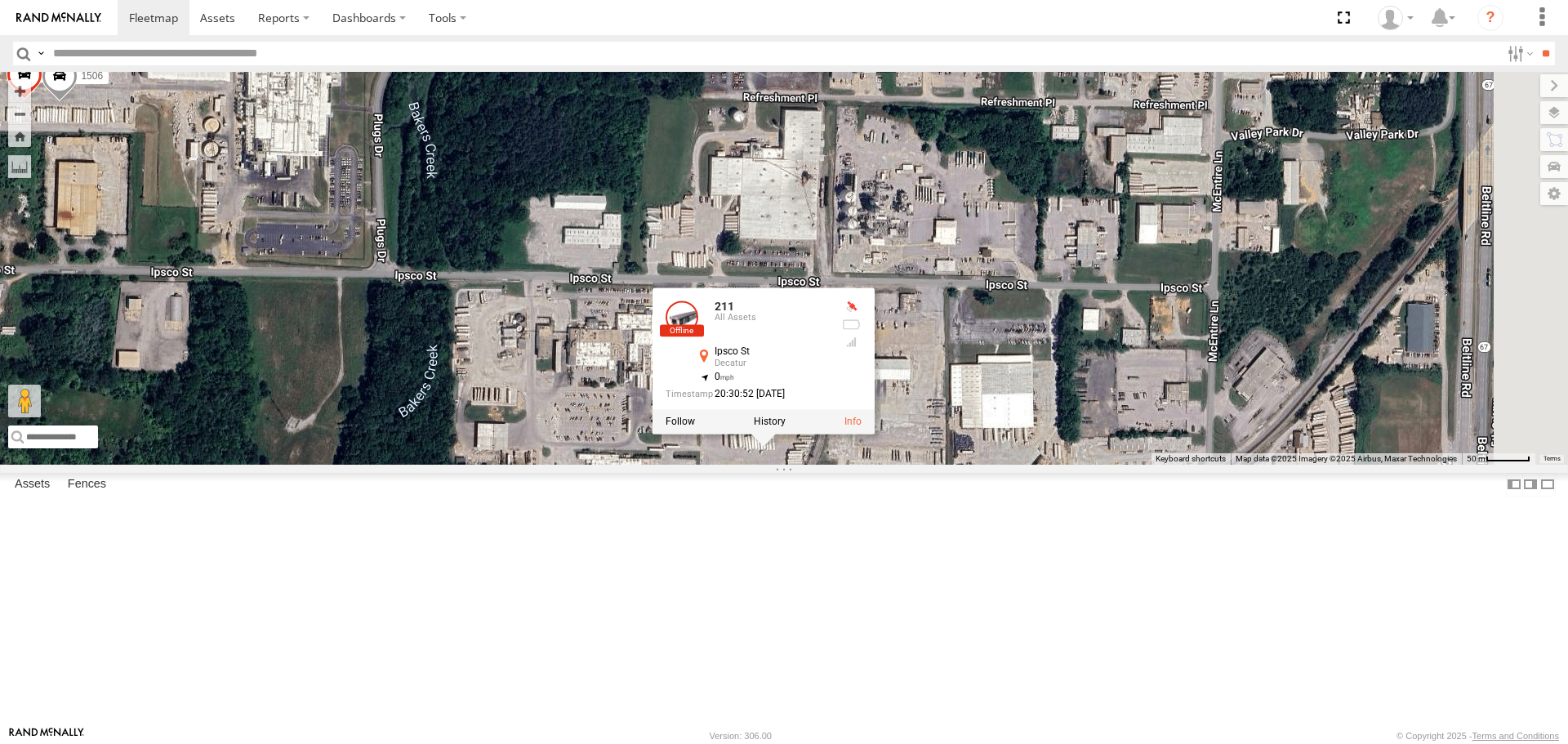
drag, startPoint x: 1093, startPoint y: 634, endPoint x: 899, endPoint y: 597, distance: 197.5
click at [899, 464] on div "221 204 1502 203 Bad Tracker 1504 209 200 Bad Tracker 212 1508 211 219 1506 220…" at bounding box center [784, 268] width 1568 height 392
click at [1008, 464] on div "221 204 1502 203 Bad Tracker 1504 209 200 Bad Tracker 212 1508 211 219 1506 220…" at bounding box center [784, 268] width 1568 height 392
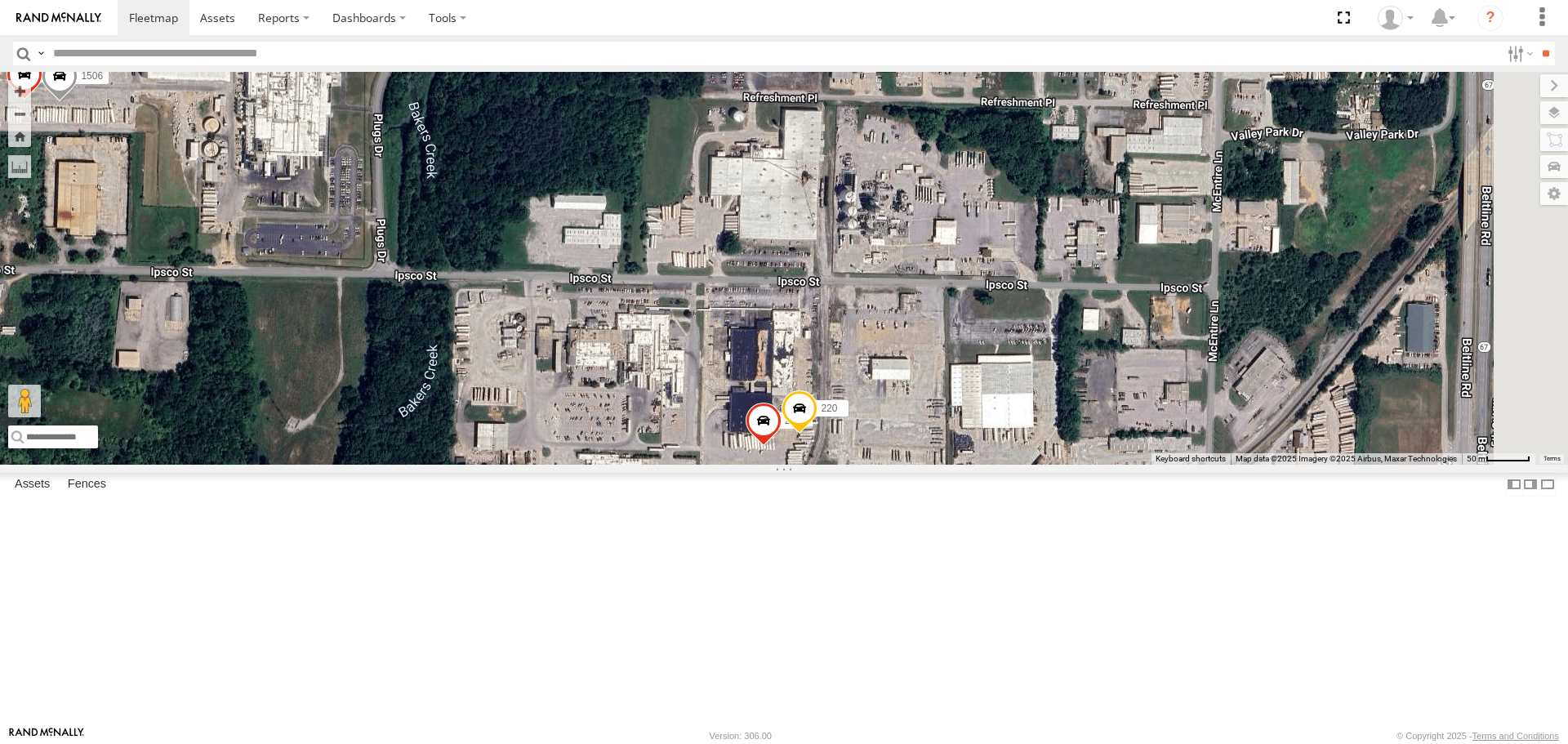
click at [817, 434] on span at bounding box center [799, 412] width 36 height 44
